Goal: Information Seeking & Learning: Check status

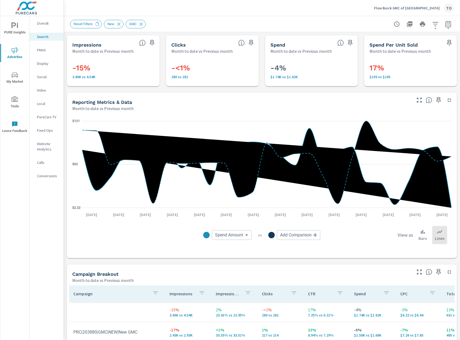
scroll to position [80, 0]
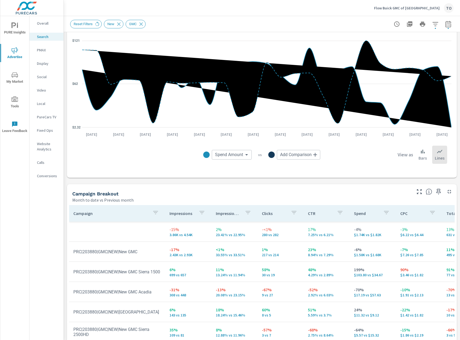
click at [419, 10] on div "Flow Buick GMC of Greensboro TO" at bounding box center [414, 8] width 80 height 10
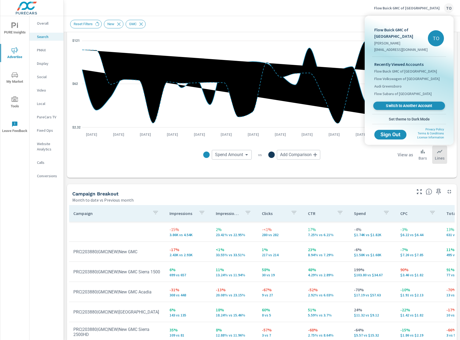
click at [392, 107] on span "Switch to Another Account" at bounding box center [410, 105] width 66 height 5
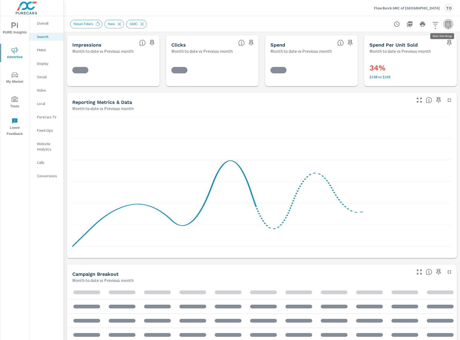
click at [448, 24] on icon "button" at bounding box center [448, 24] width 6 height 6
select select "Month to date"
select select "Previous month"
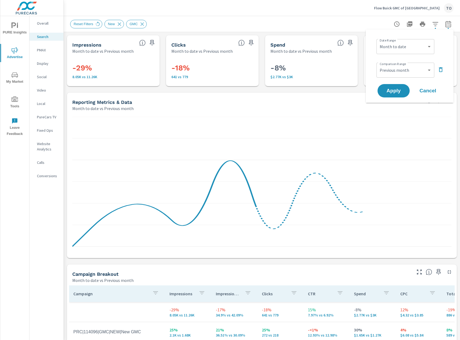
click at [355, 28] on div "Reset Filters New GMC" at bounding box center [262, 24] width 384 height 16
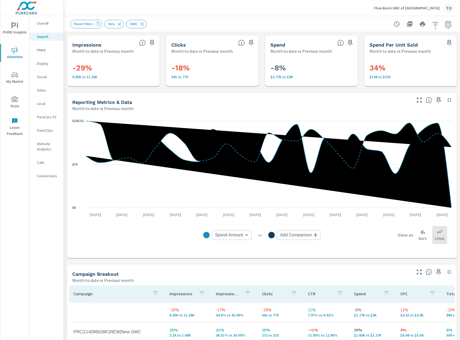
click at [47, 76] on p "Social" at bounding box center [48, 76] width 22 height 5
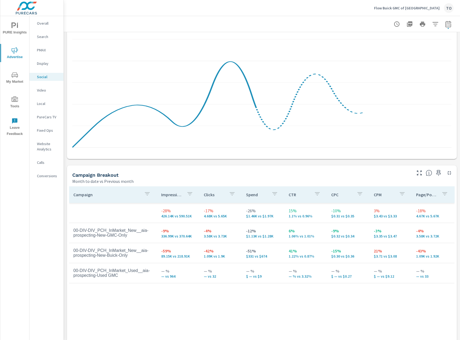
scroll to position [107, 0]
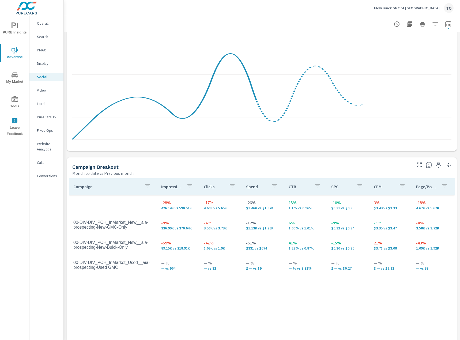
click at [129, 291] on div "Campaign Impressions Clicks Spend CTR CPC CPM Page/Post Action -28% 426.14K vs …" at bounding box center [262, 274] width 386 height 192
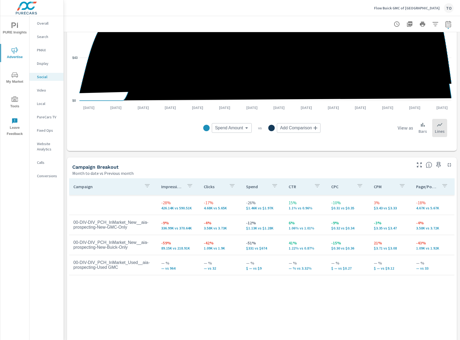
click at [50, 51] on p "PMAX" at bounding box center [48, 49] width 22 height 5
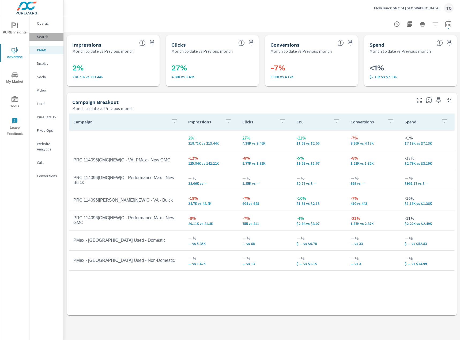
click at [37, 39] on div "Search" at bounding box center [46, 37] width 34 height 8
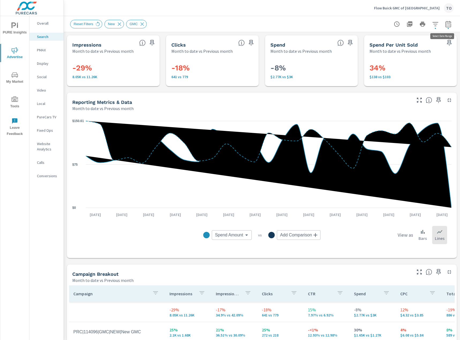
click at [450, 24] on icon "button" at bounding box center [448, 25] width 3 height 2
select select "Month to date"
select select "Previous month"
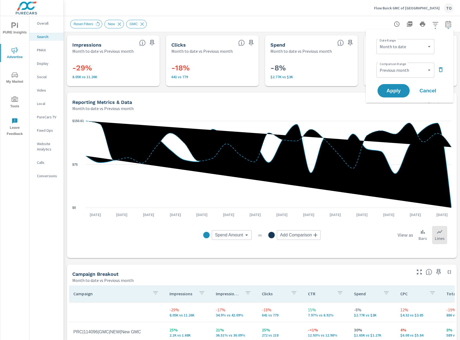
click at [283, 24] on div "Reset Filters New GMC" at bounding box center [224, 24] width 309 height 9
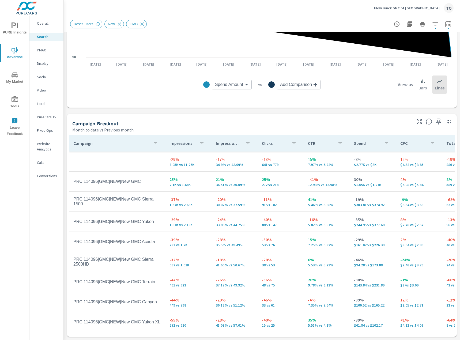
scroll to position [155, 0]
click at [433, 22] on icon "button" at bounding box center [436, 24] width 6 height 6
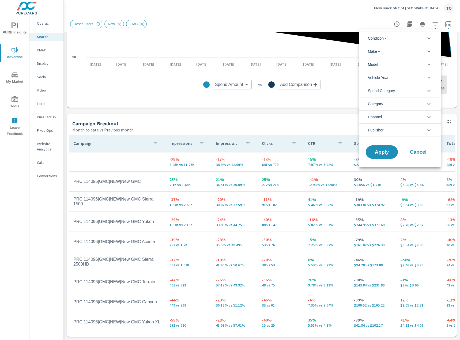
click at [325, 6] on div at bounding box center [230, 170] width 460 height 340
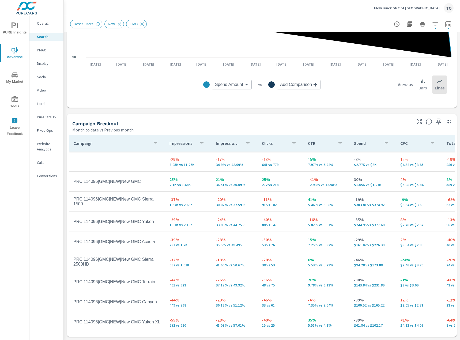
scroll to position [128, 0]
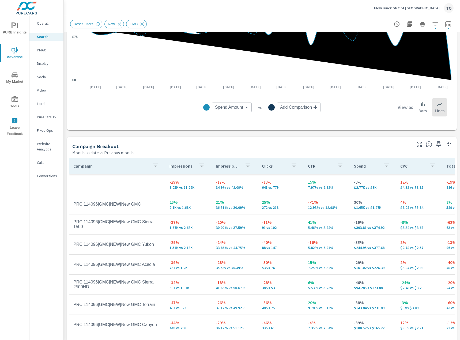
click at [46, 89] on p "Video" at bounding box center [48, 90] width 22 height 5
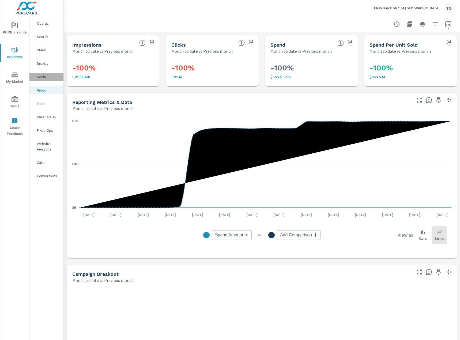
click at [44, 79] on p "Social" at bounding box center [48, 76] width 22 height 5
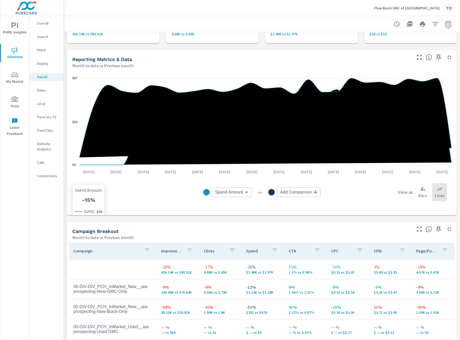
scroll to position [107, 0]
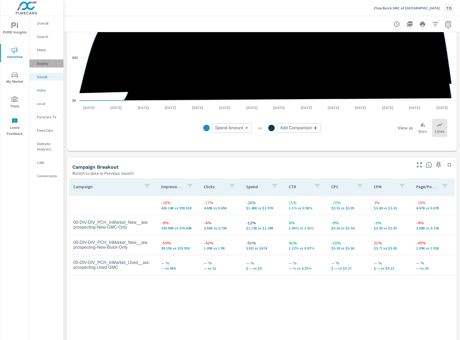
click at [42, 66] on p "Display" at bounding box center [48, 63] width 22 height 5
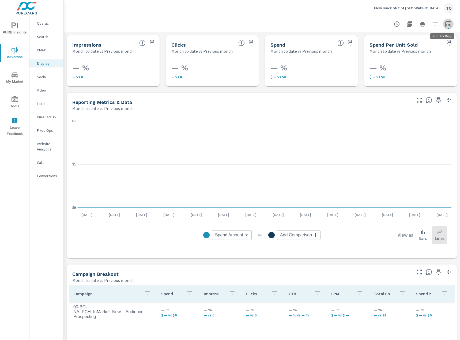
click at [446, 28] on button "button" at bounding box center [448, 24] width 11 height 11
select select "Month to date"
select select "Previous month"
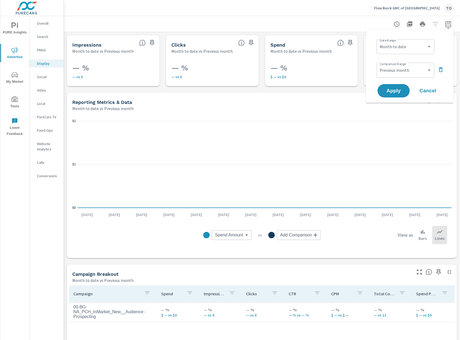
click at [362, 23] on div at bounding box center [262, 24] width 384 height 16
click at [46, 77] on p "Social" at bounding box center [48, 76] width 22 height 5
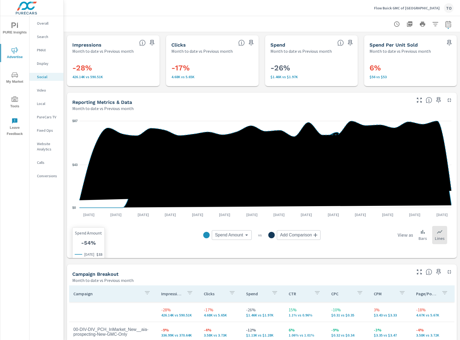
scroll to position [107, 0]
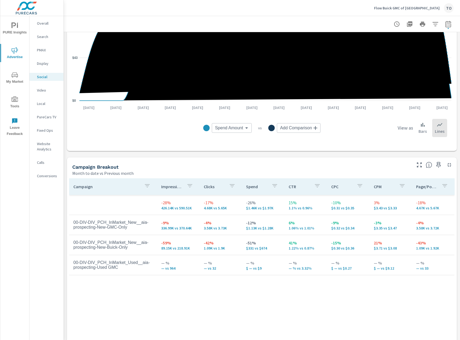
click at [51, 93] on p "Video" at bounding box center [48, 90] width 22 height 5
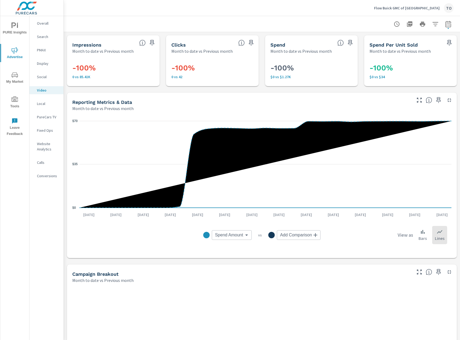
click at [159, 23] on div at bounding box center [262, 24] width 384 height 16
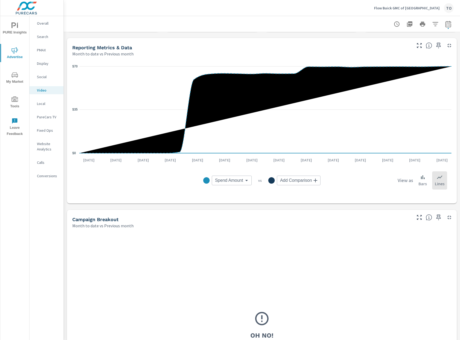
scroll to position [47, 0]
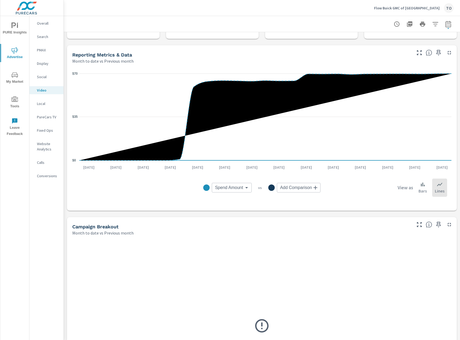
click at [41, 81] on nav "Overall Search PMAX Display Social Video Local PureCars TV Fixed Ops Website An…" at bounding box center [46, 102] width 34 height 172
click at [41, 79] on p "Social" at bounding box center [48, 76] width 22 height 5
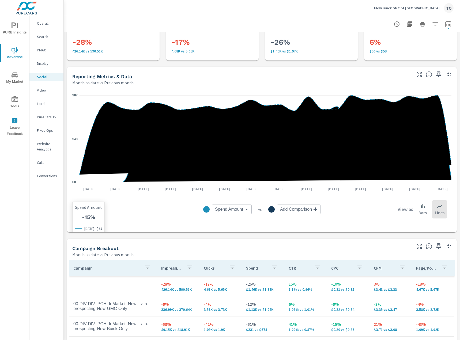
scroll to position [107, 0]
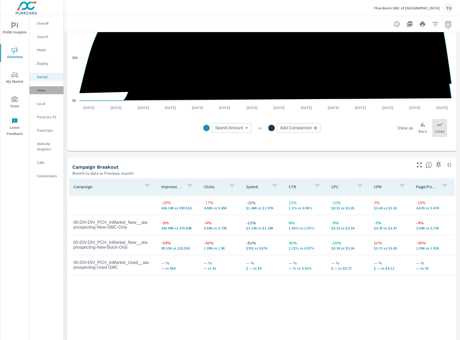
click at [49, 92] on p "Video" at bounding box center [48, 90] width 22 height 5
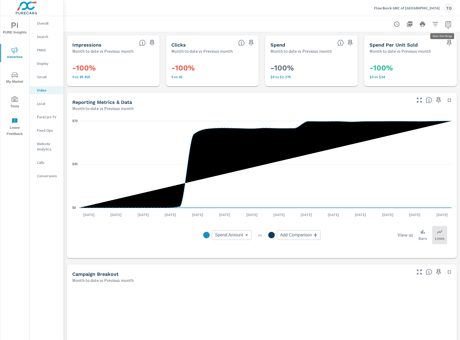
click at [445, 22] on icon "button" at bounding box center [448, 24] width 6 height 6
select select "Month to date"
select select "Previous month"
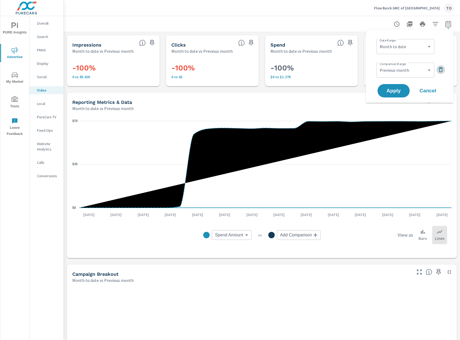
click at [437, 68] on button "button" at bounding box center [441, 69] width 9 height 9
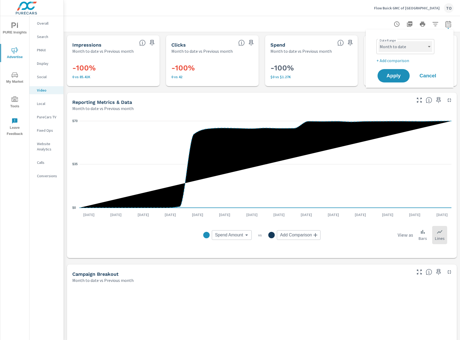
click at [424, 46] on select "Custom [DATE] Last week Last 7 days Last 14 days Last 30 days Last 45 days Last…" at bounding box center [406, 46] width 54 height 11
click at [379, 41] on select "Custom [DATE] Last week Last 7 days Last 14 days Last 30 days Last 45 days Last…" at bounding box center [406, 46] width 54 height 11
select select "Last month"
click at [397, 69] on button "Apply" at bounding box center [393, 76] width 33 height 14
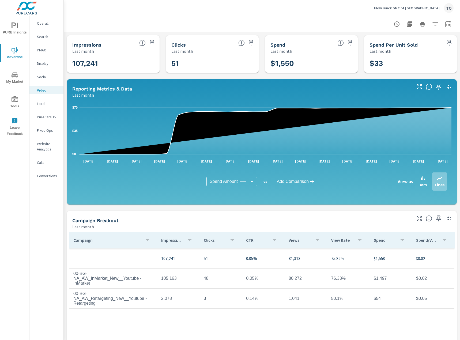
scroll to position [0, 4]
